Goal: Task Accomplishment & Management: Manage account settings

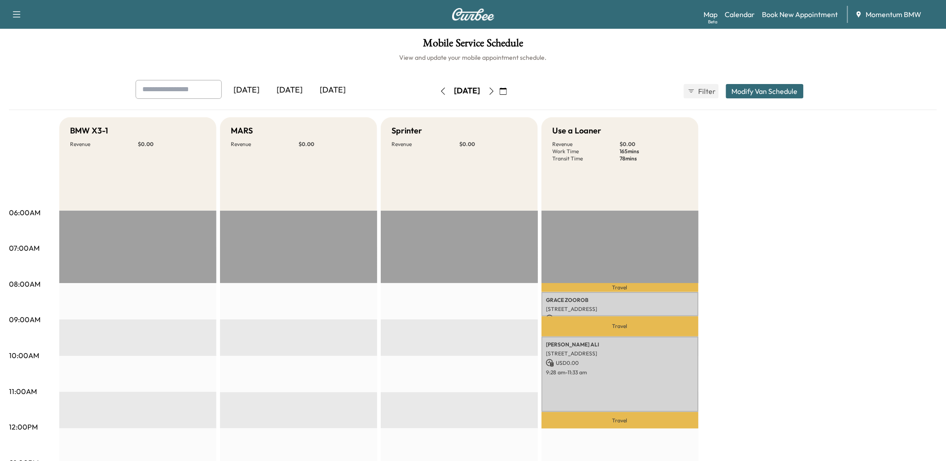
click at [507, 88] on icon "button" at bounding box center [503, 91] width 7 height 7
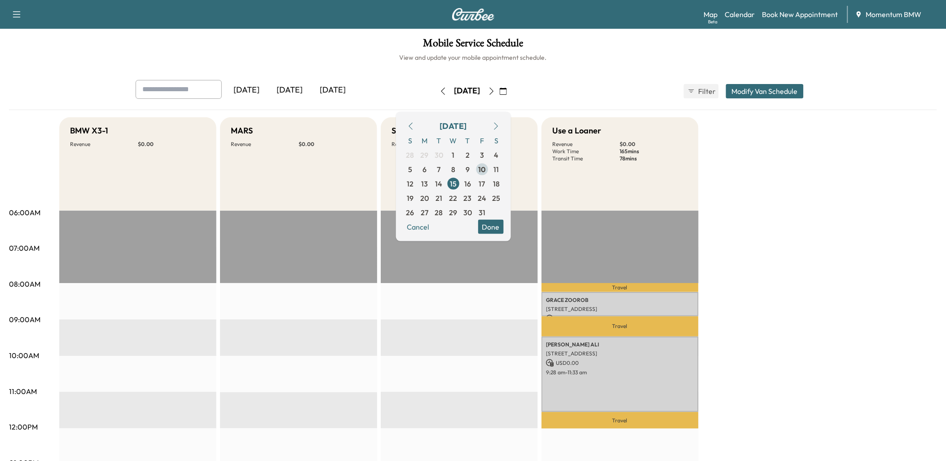
click at [486, 167] on span "10" at bounding box center [482, 168] width 8 height 11
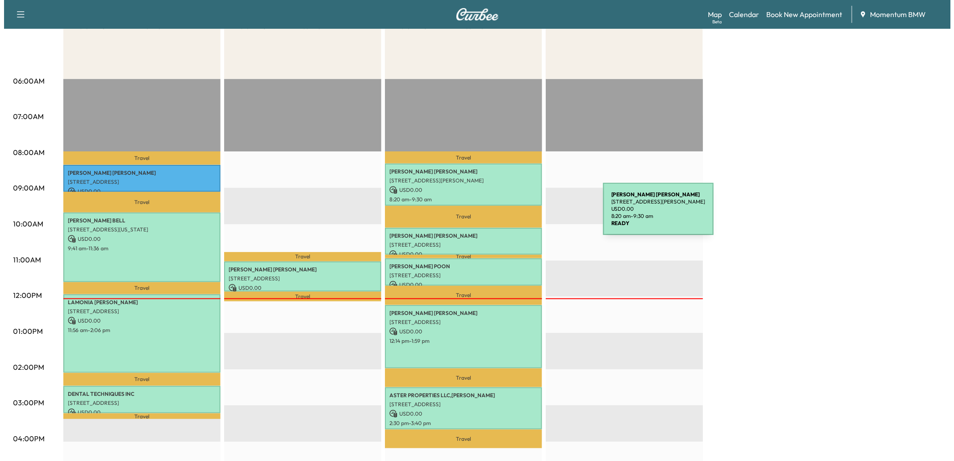
scroll to position [150, 0]
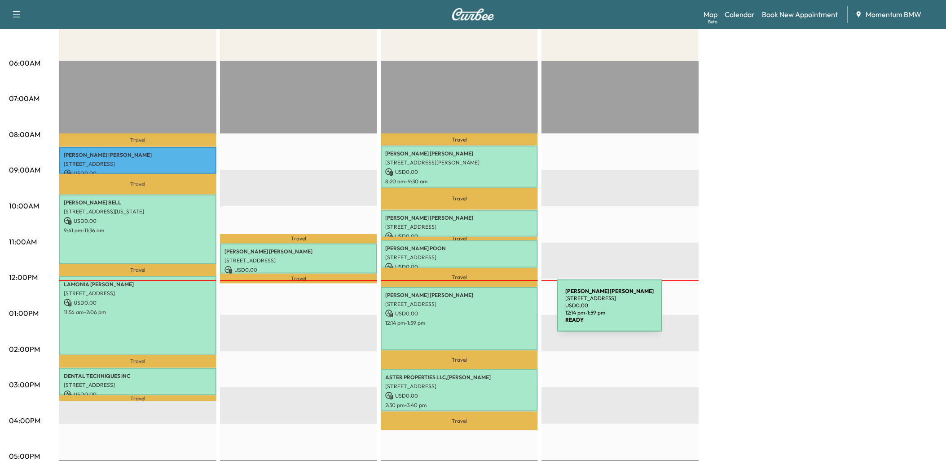
click at [490, 311] on p "USD 0.00" at bounding box center [459, 313] width 148 height 8
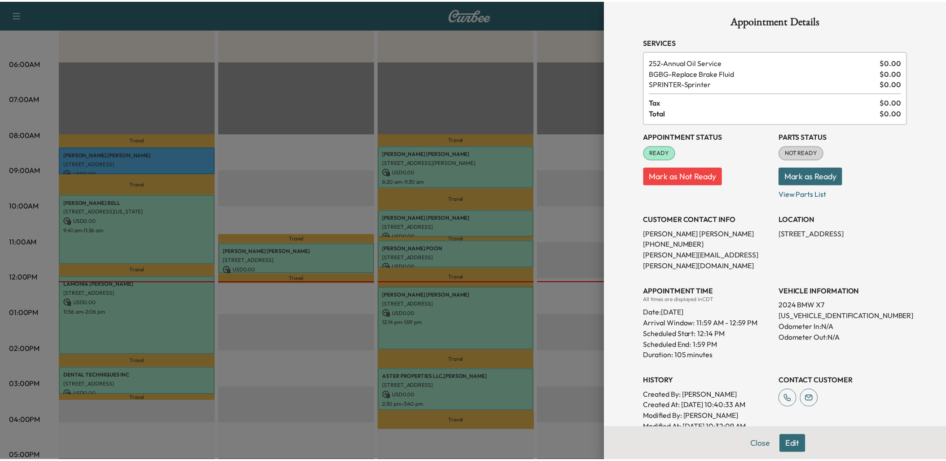
scroll to position [0, 0]
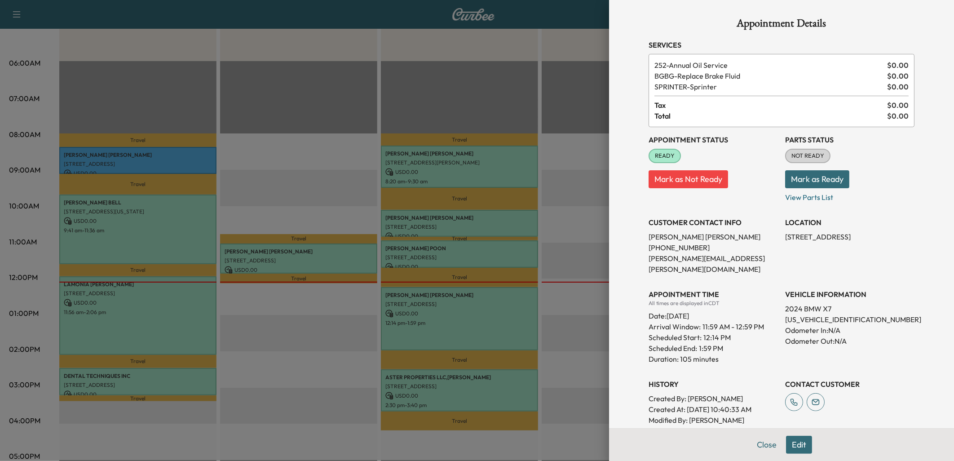
drag, startPoint x: 776, startPoint y: 233, endPoint x: 832, endPoint y: 233, distance: 56.6
click at [832, 233] on div "Appointment Status READY Mark as Not Ready Parts Status NOT READY Mark as Ready…" at bounding box center [781, 281] width 266 height 309
drag, startPoint x: 832, startPoint y: 233, endPoint x: 880, endPoint y: 260, distance: 55.5
click at [881, 259] on div "LOCATION [STREET_ADDRESS]" at bounding box center [849, 242] width 129 height 65
click at [764, 445] on button "Close" at bounding box center [766, 444] width 31 height 18
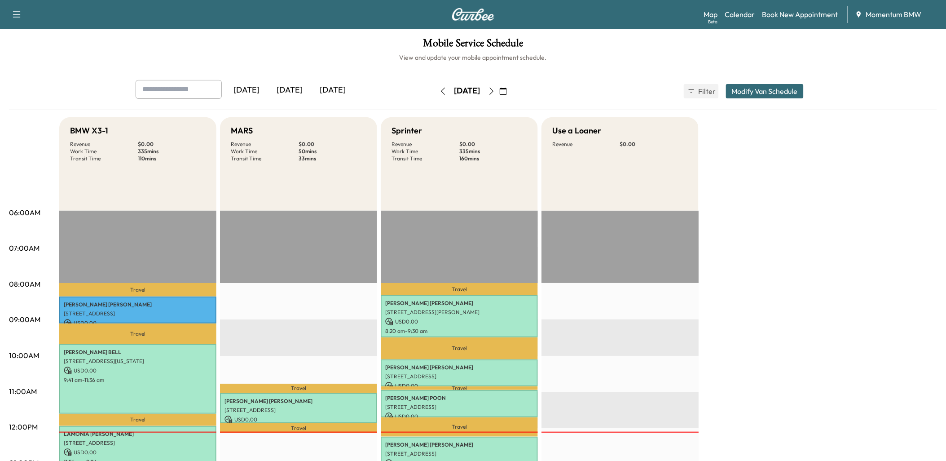
click at [507, 90] on icon "button" at bounding box center [503, 91] width 7 height 7
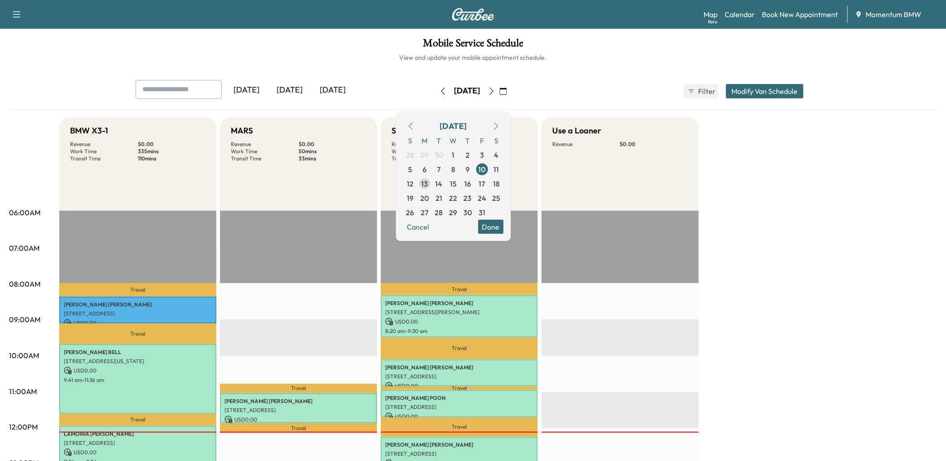
click at [428, 183] on span "13" at bounding box center [424, 183] width 7 height 11
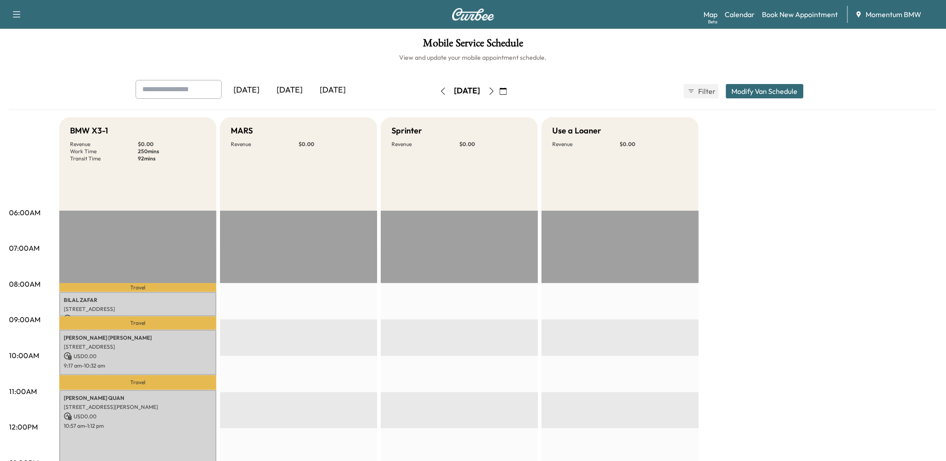
click at [507, 89] on icon "button" at bounding box center [503, 91] width 7 height 7
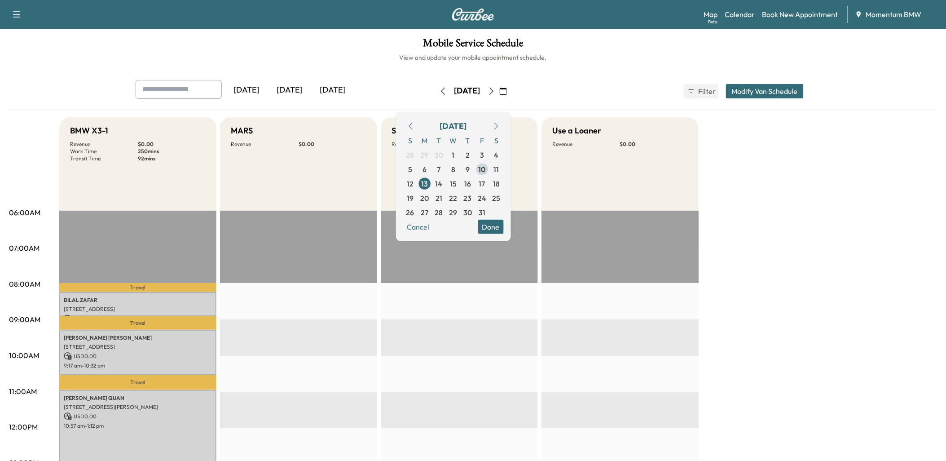
click at [486, 169] on span "10" at bounding box center [482, 168] width 8 height 11
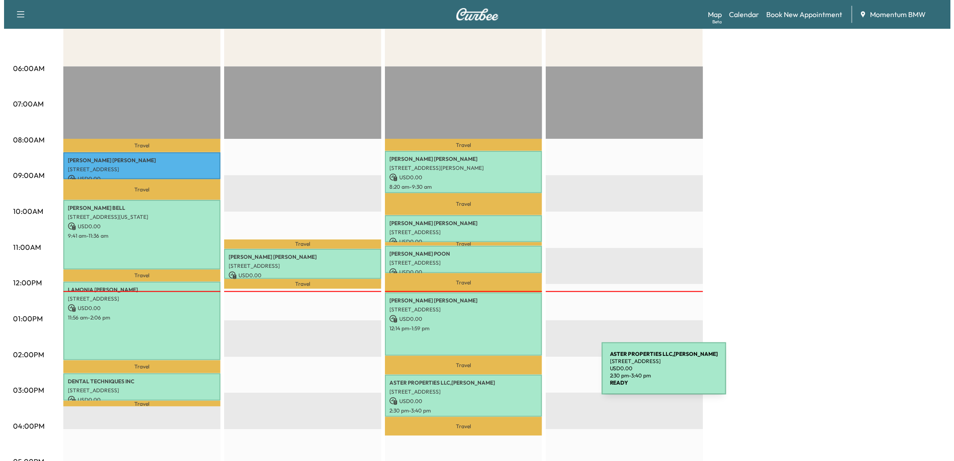
scroll to position [150, 0]
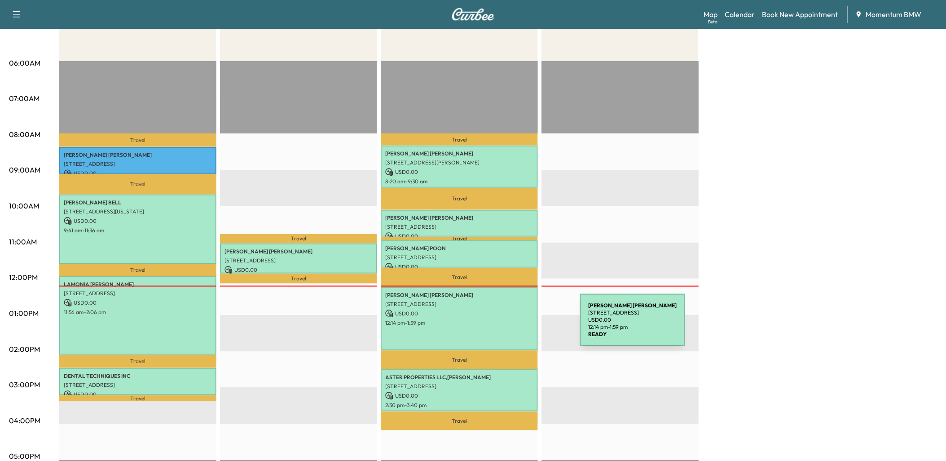
click at [513, 325] on div "[PERSON_NAME] [STREET_ADDRESS] USD 0.00 12:14 pm - 1:59 pm" at bounding box center [459, 318] width 157 height 63
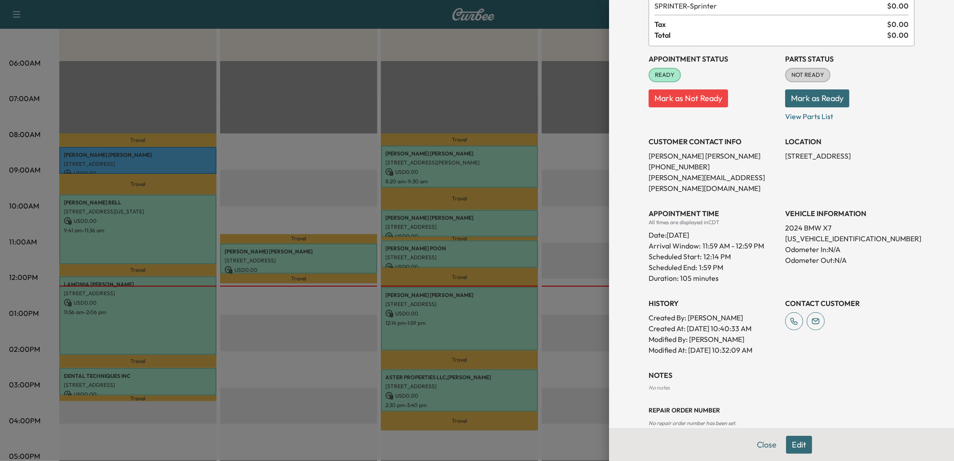
scroll to position [87, 0]
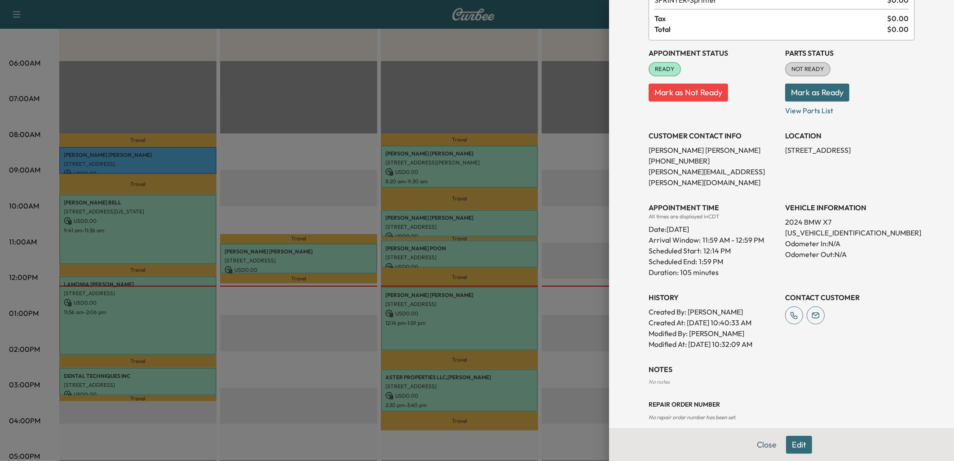
click at [792, 441] on button "Edit" at bounding box center [799, 444] width 26 height 18
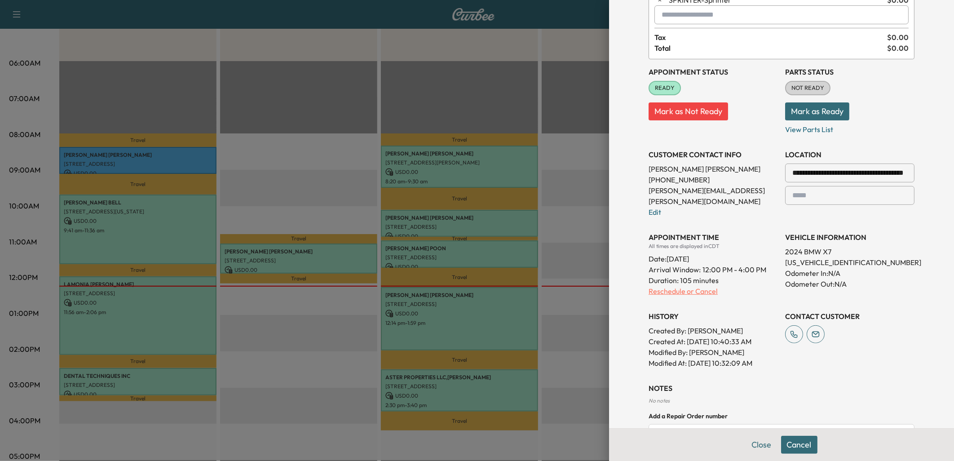
click at [699, 286] on p "Reschedule or Cancel" at bounding box center [712, 291] width 129 height 11
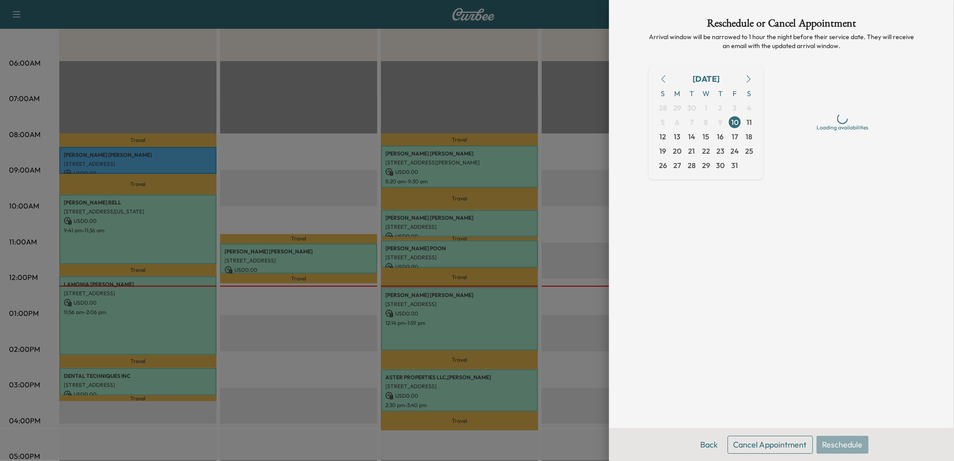
scroll to position [0, 0]
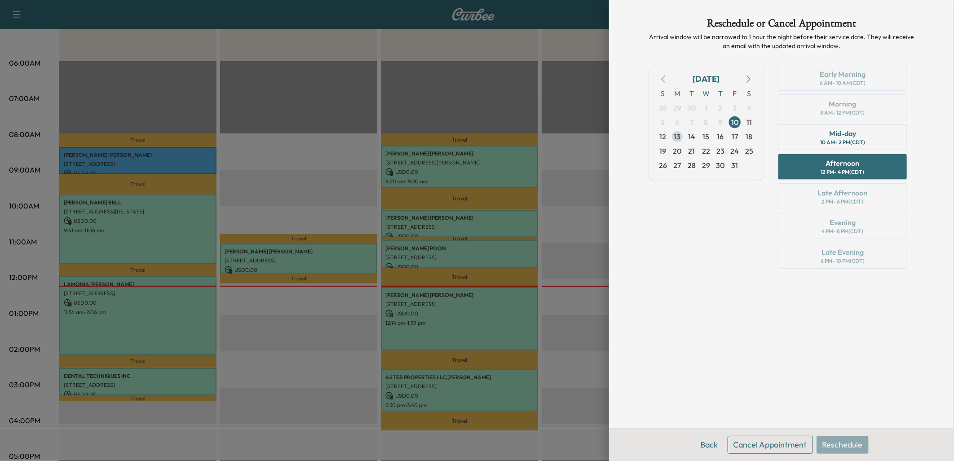
click at [679, 136] on span "13" at bounding box center [677, 136] width 7 height 11
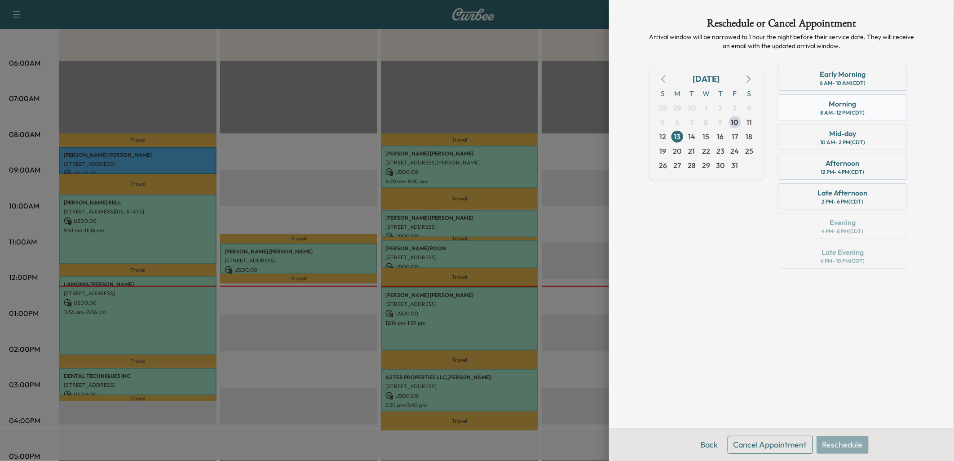
click at [848, 104] on div "Morning" at bounding box center [842, 103] width 27 height 11
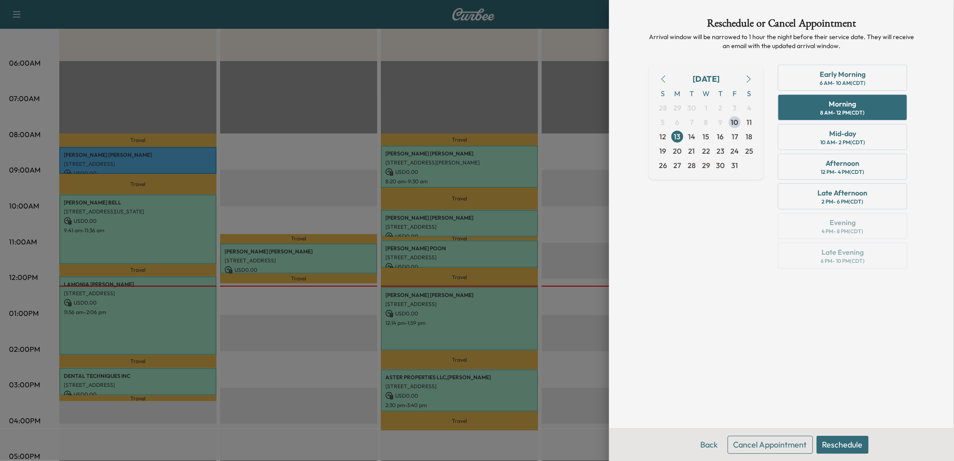
click at [847, 441] on button "Reschedule" at bounding box center [842, 444] width 52 height 18
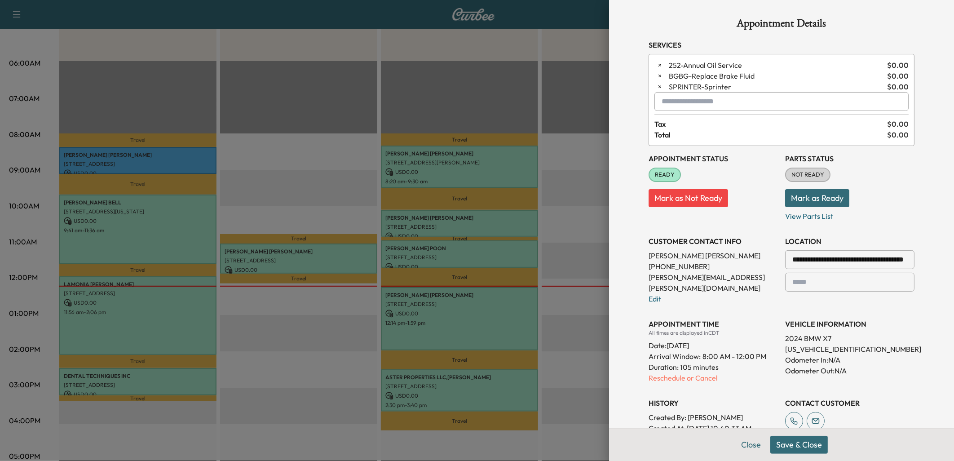
click at [806, 442] on button "Save & Close" at bounding box center [798, 444] width 57 height 18
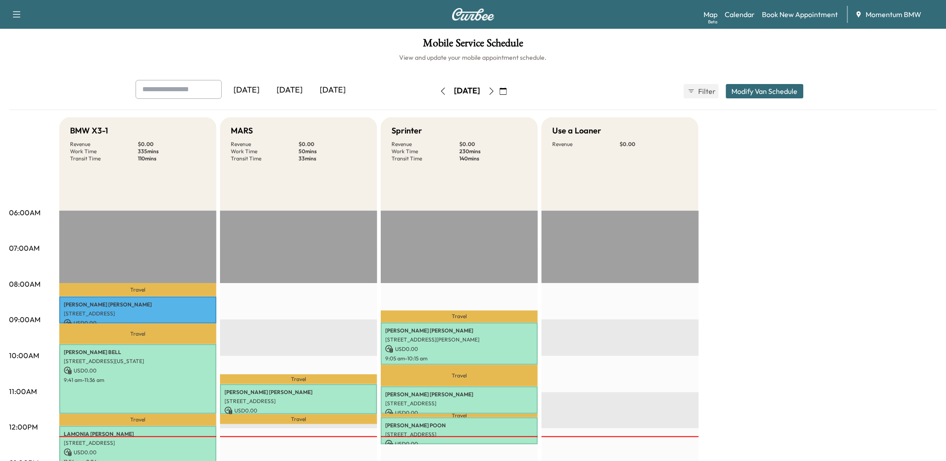
click at [507, 90] on icon "button" at bounding box center [503, 91] width 7 height 7
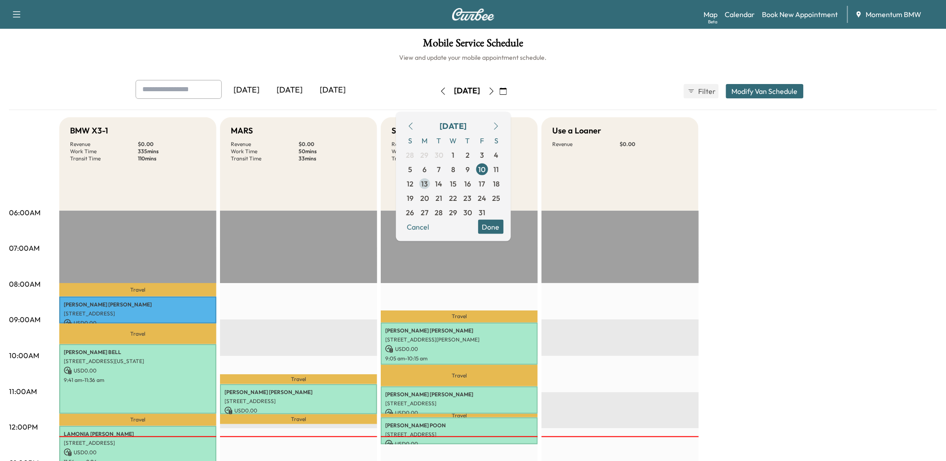
click at [428, 179] on span "13" at bounding box center [424, 183] width 7 height 11
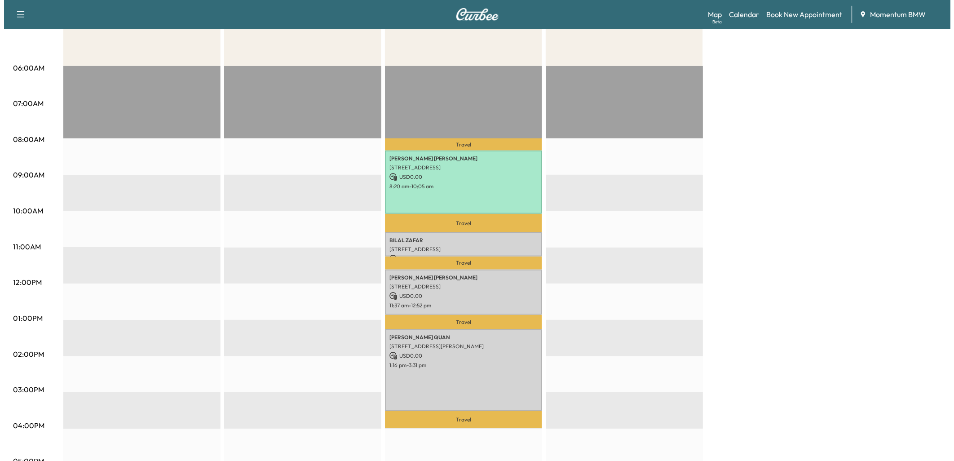
scroll to position [150, 0]
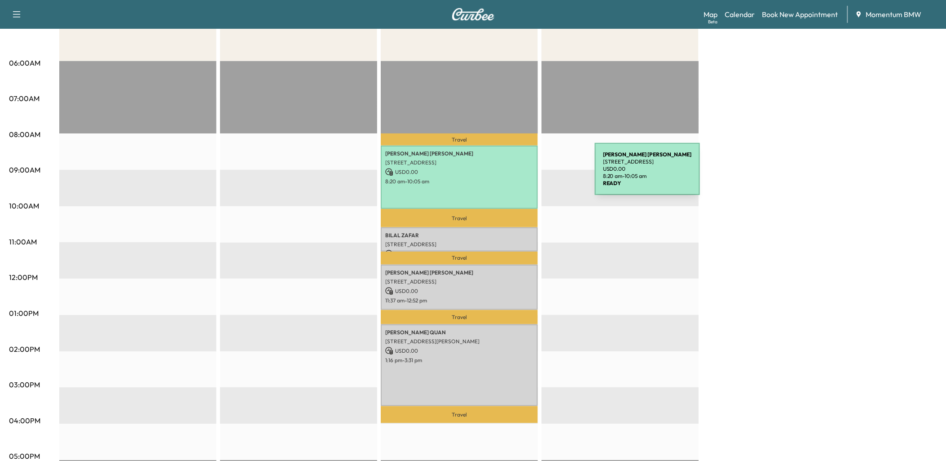
click at [528, 174] on div "[PERSON_NAME] [STREET_ADDRESS] USD 0.00 8:20 am - 10:05 am" at bounding box center [459, 176] width 157 height 63
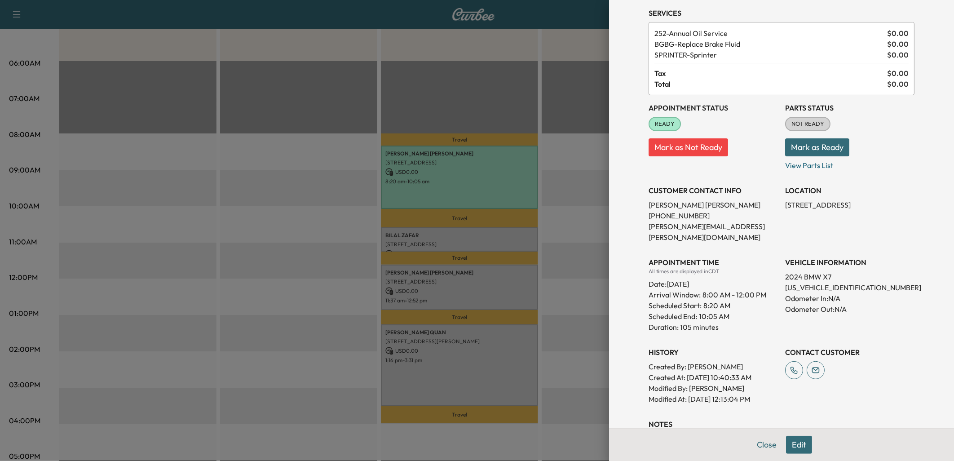
scroll to position [87, 0]
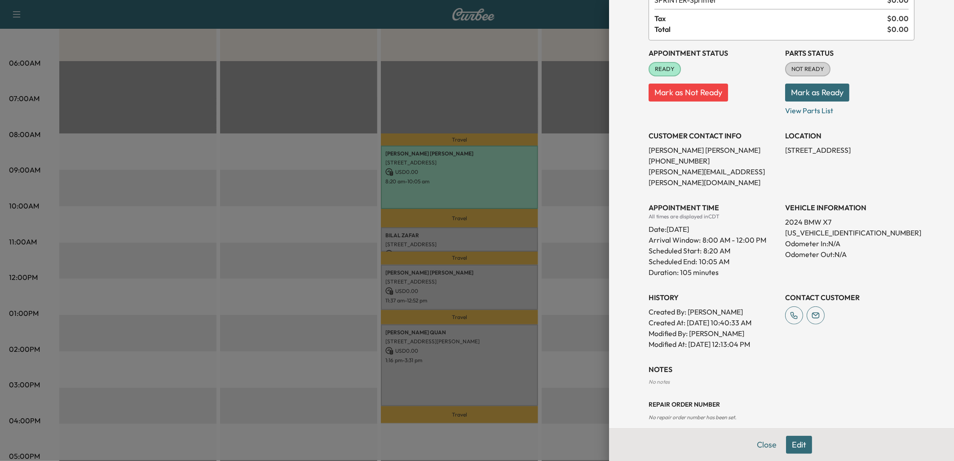
click at [796, 444] on button "Edit" at bounding box center [799, 444] width 26 height 18
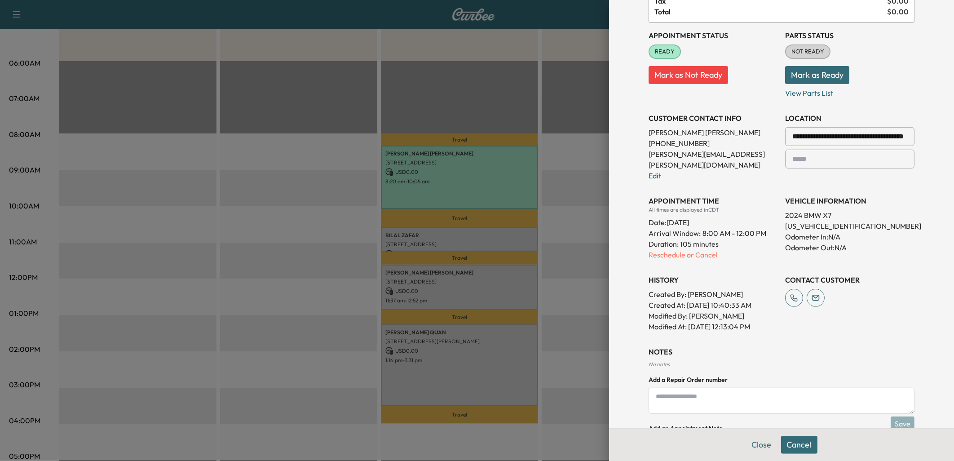
scroll to position [182, 0]
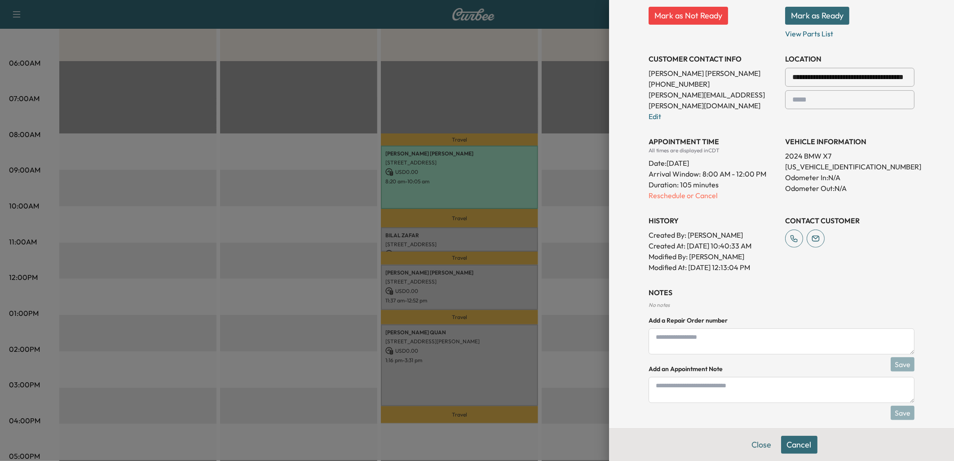
click at [668, 382] on textarea at bounding box center [781, 390] width 266 height 26
type textarea "*"
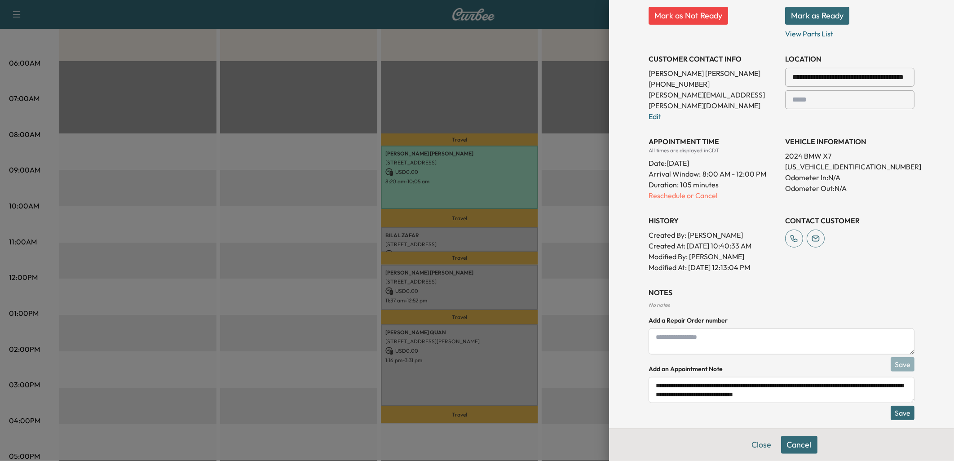
scroll to position [5, 0]
type textarea "**********"
click at [899, 405] on button "Save" at bounding box center [902, 412] width 24 height 14
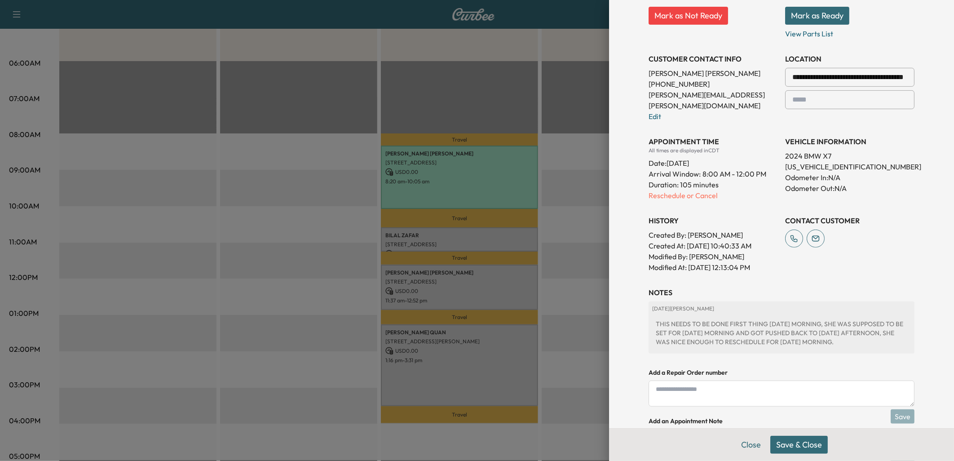
scroll to position [0, 0]
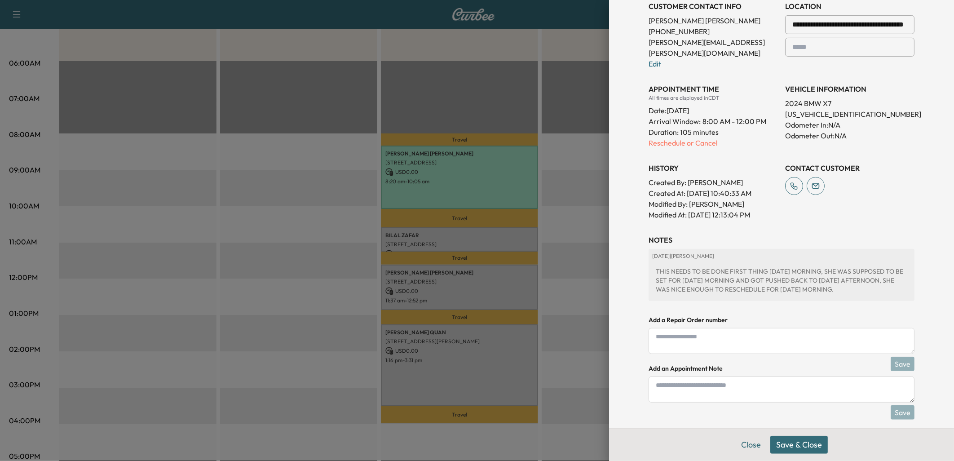
click at [798, 442] on button "Save & Close" at bounding box center [798, 444] width 57 height 18
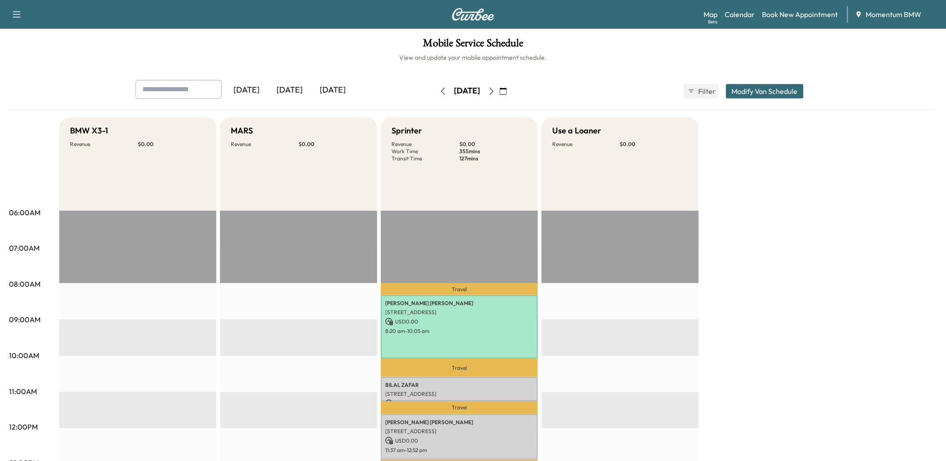
click at [507, 91] on icon "button" at bounding box center [503, 91] width 7 height 7
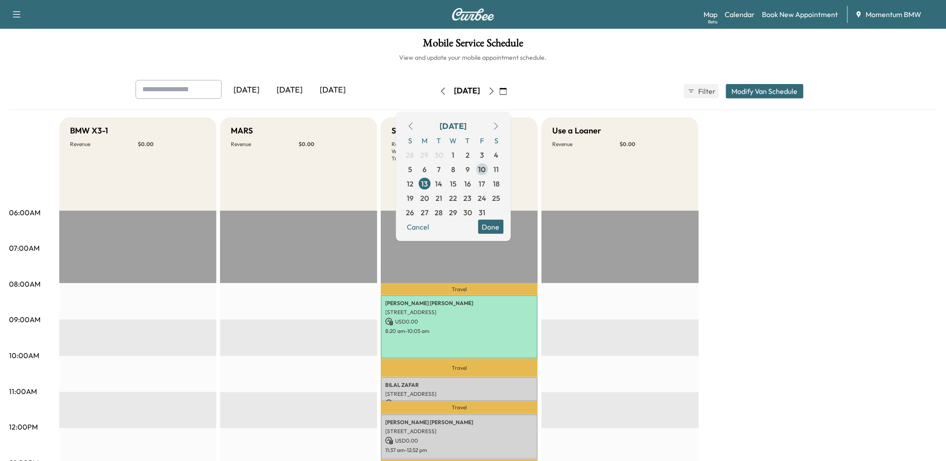
click at [486, 168] on span "10" at bounding box center [482, 168] width 8 height 11
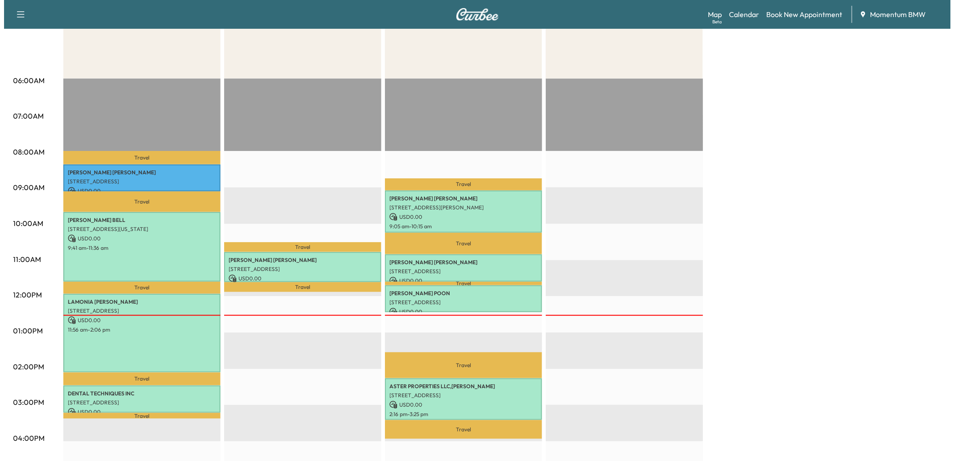
scroll to position [150, 0]
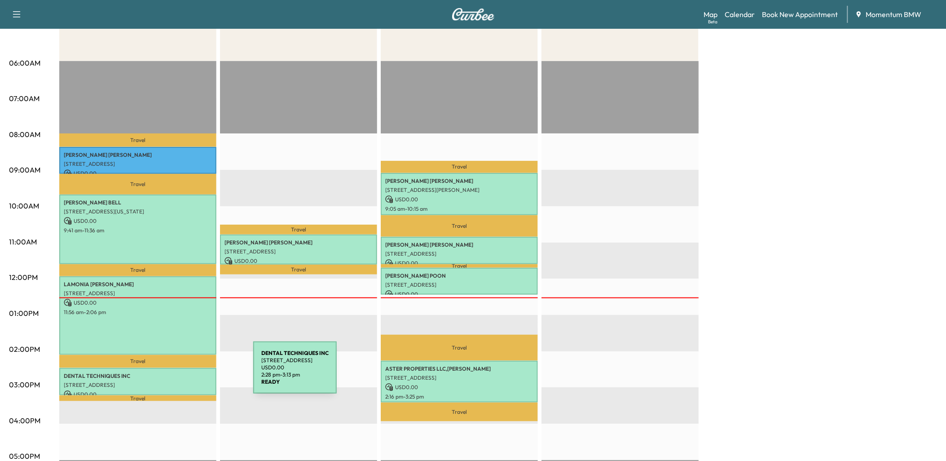
click at [189, 373] on p "DENTAL TECHNIQUES INC" at bounding box center [138, 375] width 148 height 7
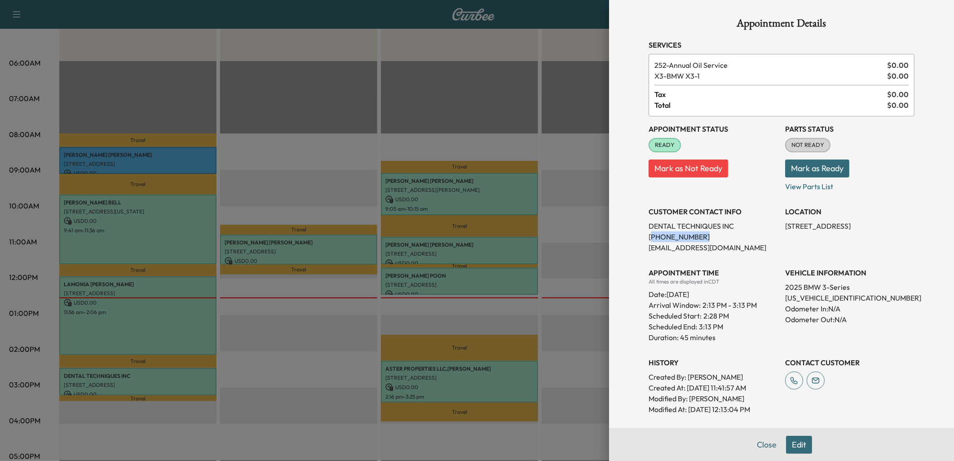
drag, startPoint x: 692, startPoint y: 234, endPoint x: 643, endPoint y: 234, distance: 48.9
click at [648, 234] on p "[PHONE_NUMBER]" at bounding box center [712, 236] width 129 height 11
copy p "832) 595-4754"
